Goal: Navigation & Orientation: Understand site structure

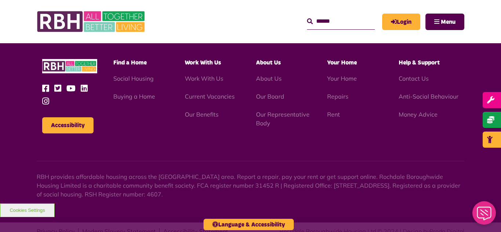
scroll to position [777, 0]
click at [115, 16] on img at bounding box center [92, 21] width 110 height 29
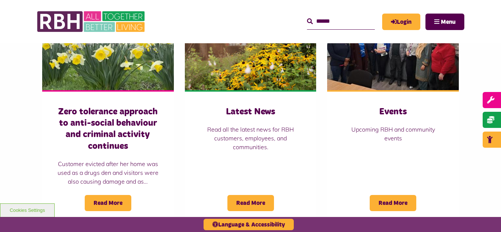
scroll to position [542, 0]
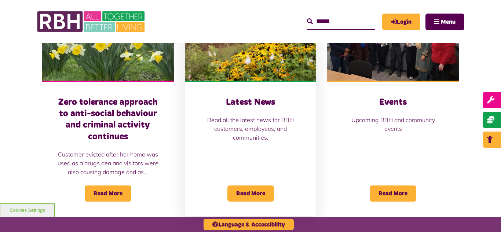
click at [231, 61] on img at bounding box center [251, 40] width 132 height 82
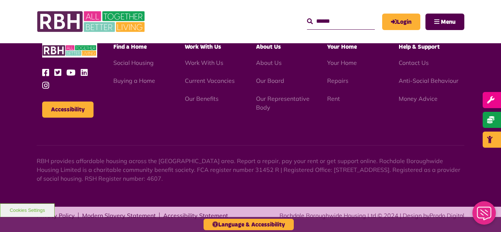
scroll to position [798, 0]
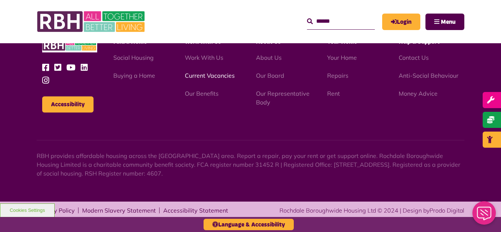
click at [196, 75] on link "Current Vacancies" at bounding box center [210, 75] width 50 height 7
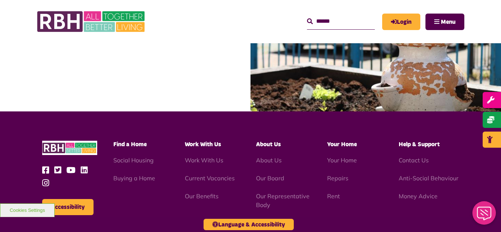
scroll to position [953, 0]
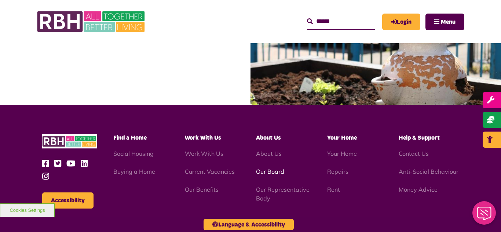
click at [275, 170] on link "Our Board" at bounding box center [270, 171] width 28 height 7
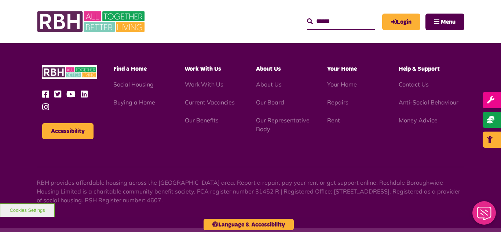
scroll to position [1925, 0]
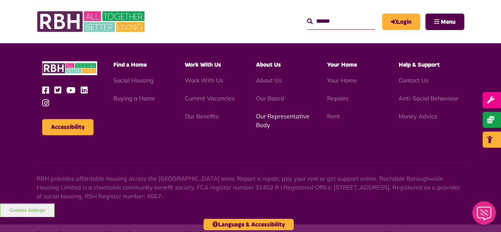
click at [271, 113] on link "Our Representative Body" at bounding box center [283, 121] width 54 height 16
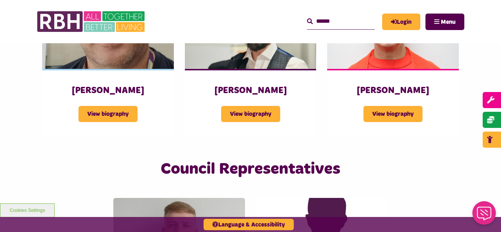
scroll to position [1466, 0]
